Goal: Task Accomplishment & Management: Complete application form

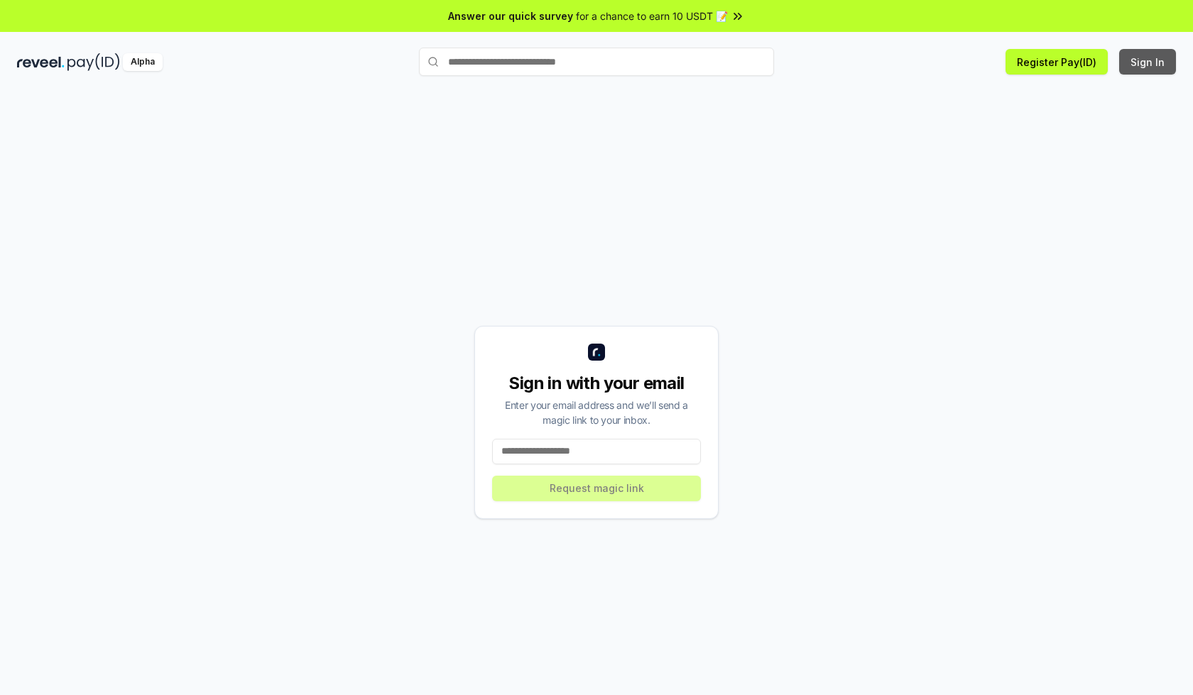
click at [1148, 62] on button "Sign In" at bounding box center [1147, 62] width 57 height 26
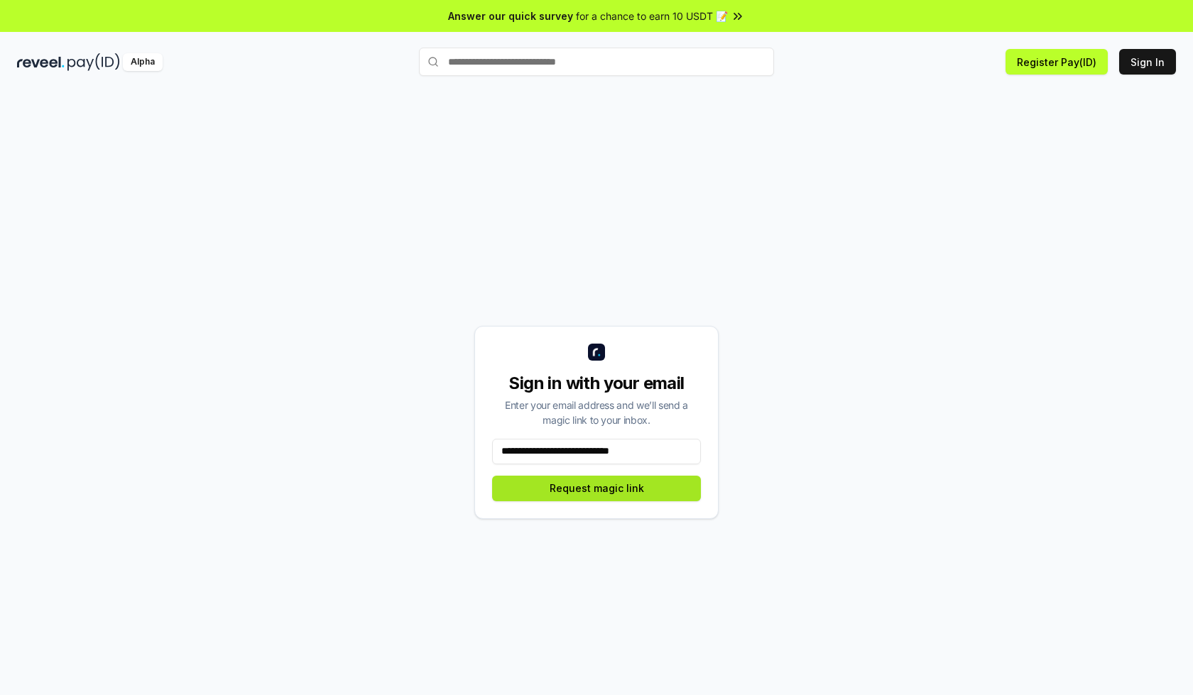
type input "**********"
click at [597, 488] on button "Request magic link" at bounding box center [596, 489] width 209 height 26
